Goal: Task Accomplishment & Management: Complete application form

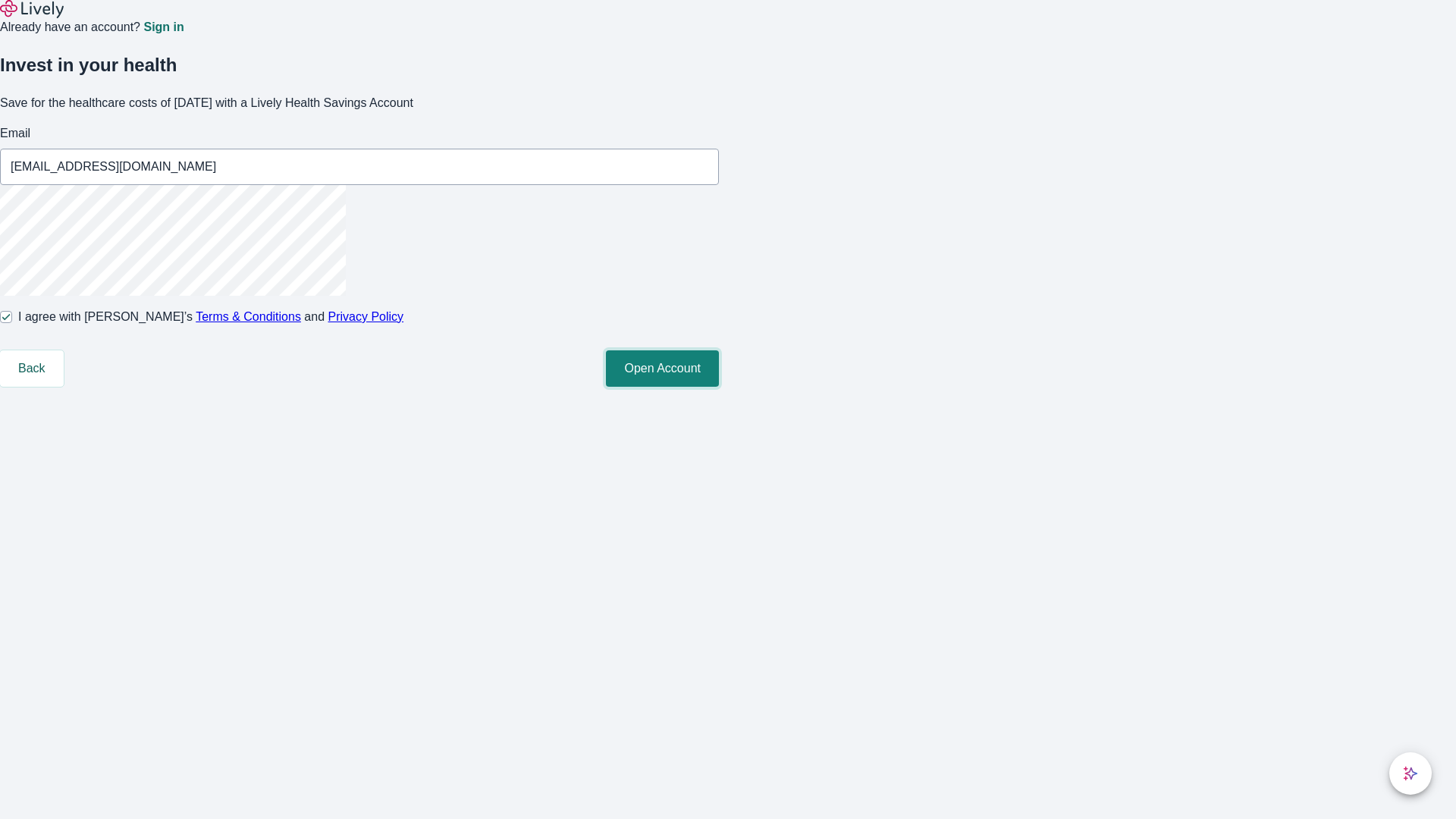
click at [718, 387] on button "Open Account" at bounding box center [662, 368] width 113 height 36
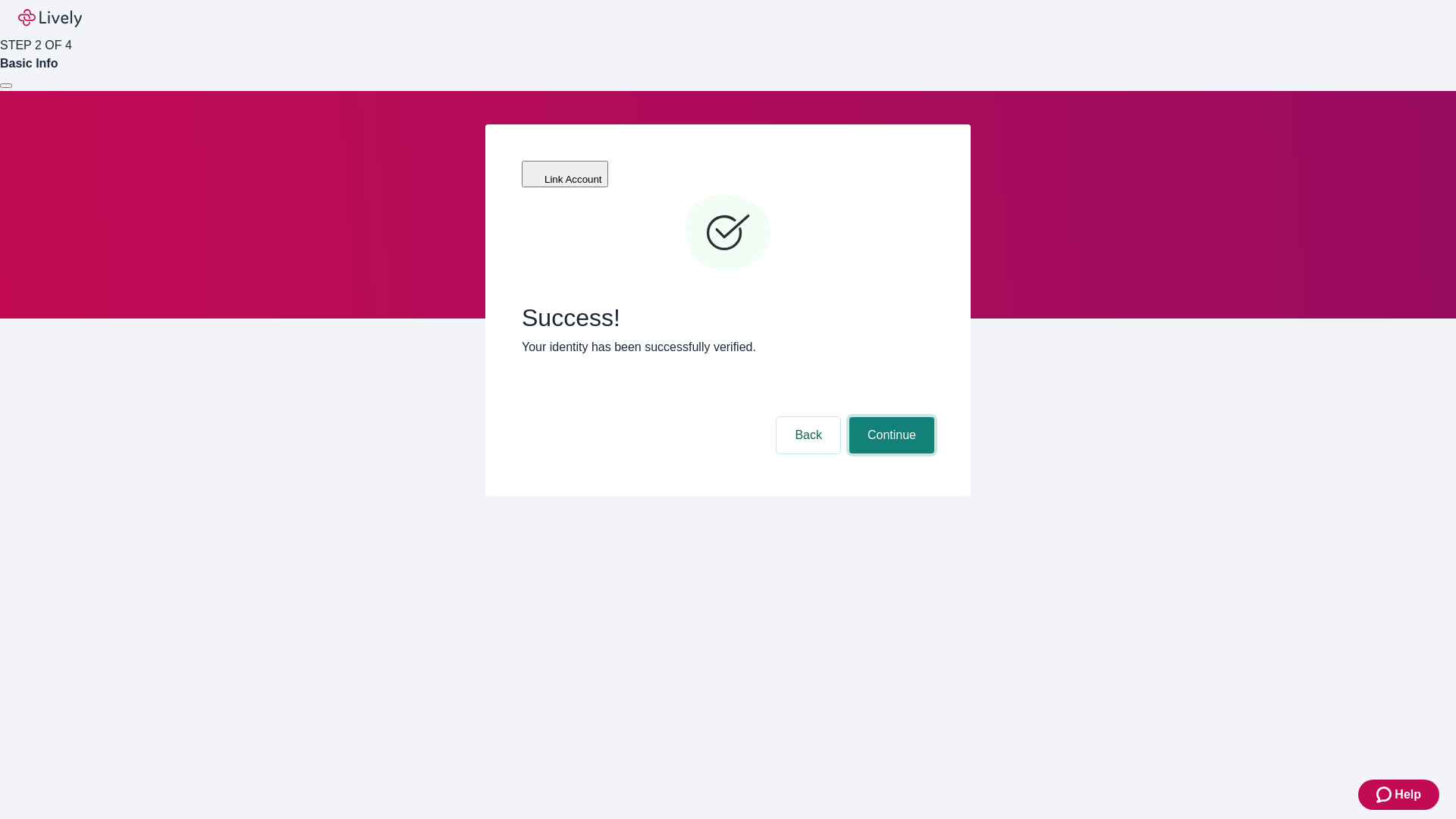
click at [889, 417] on button "Continue" at bounding box center [891, 435] width 85 height 36
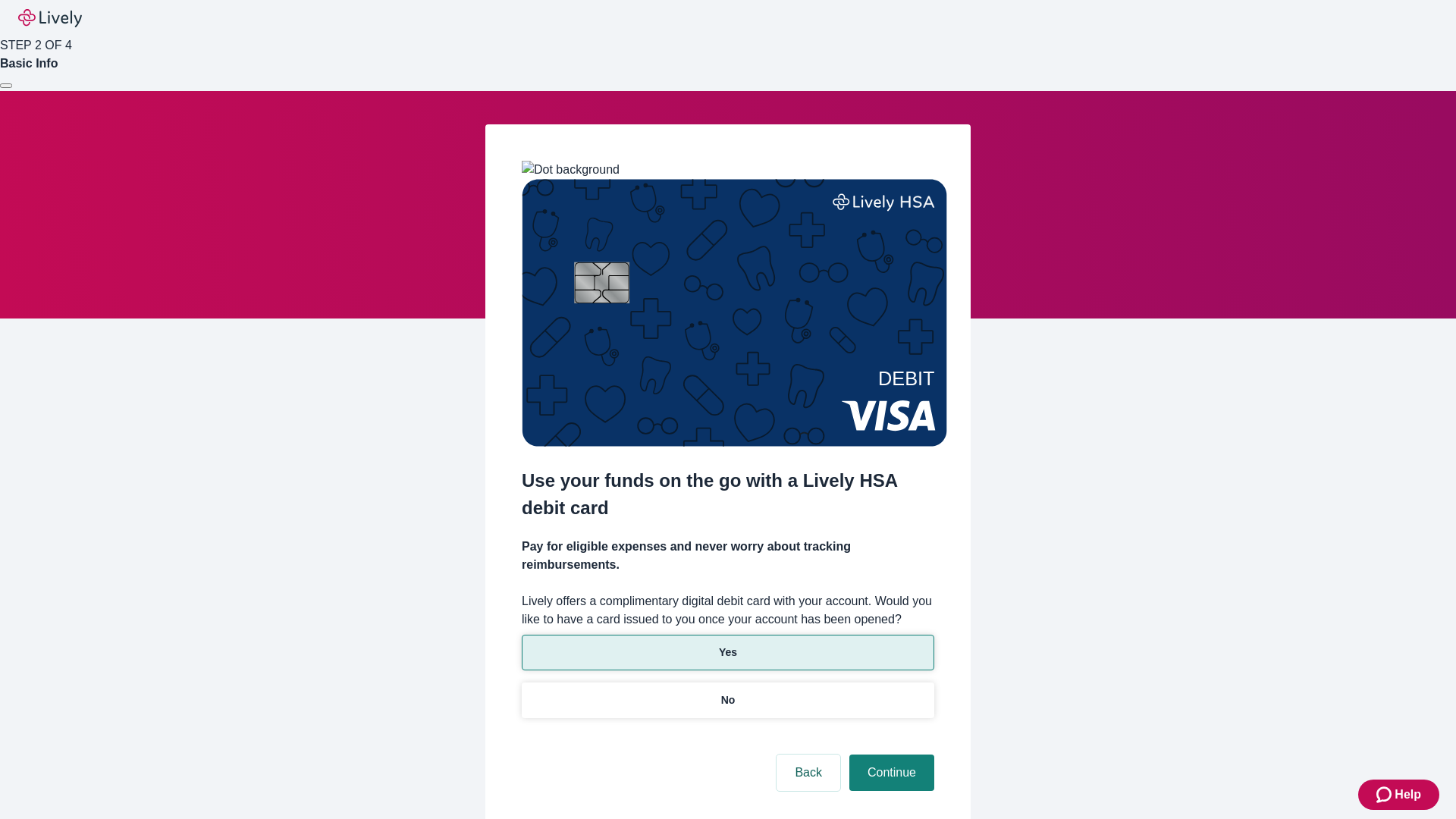
click at [727, 645] on p "Yes" at bounding box center [728, 652] width 18 height 16
click at [889, 755] on button "Continue" at bounding box center [891, 772] width 85 height 36
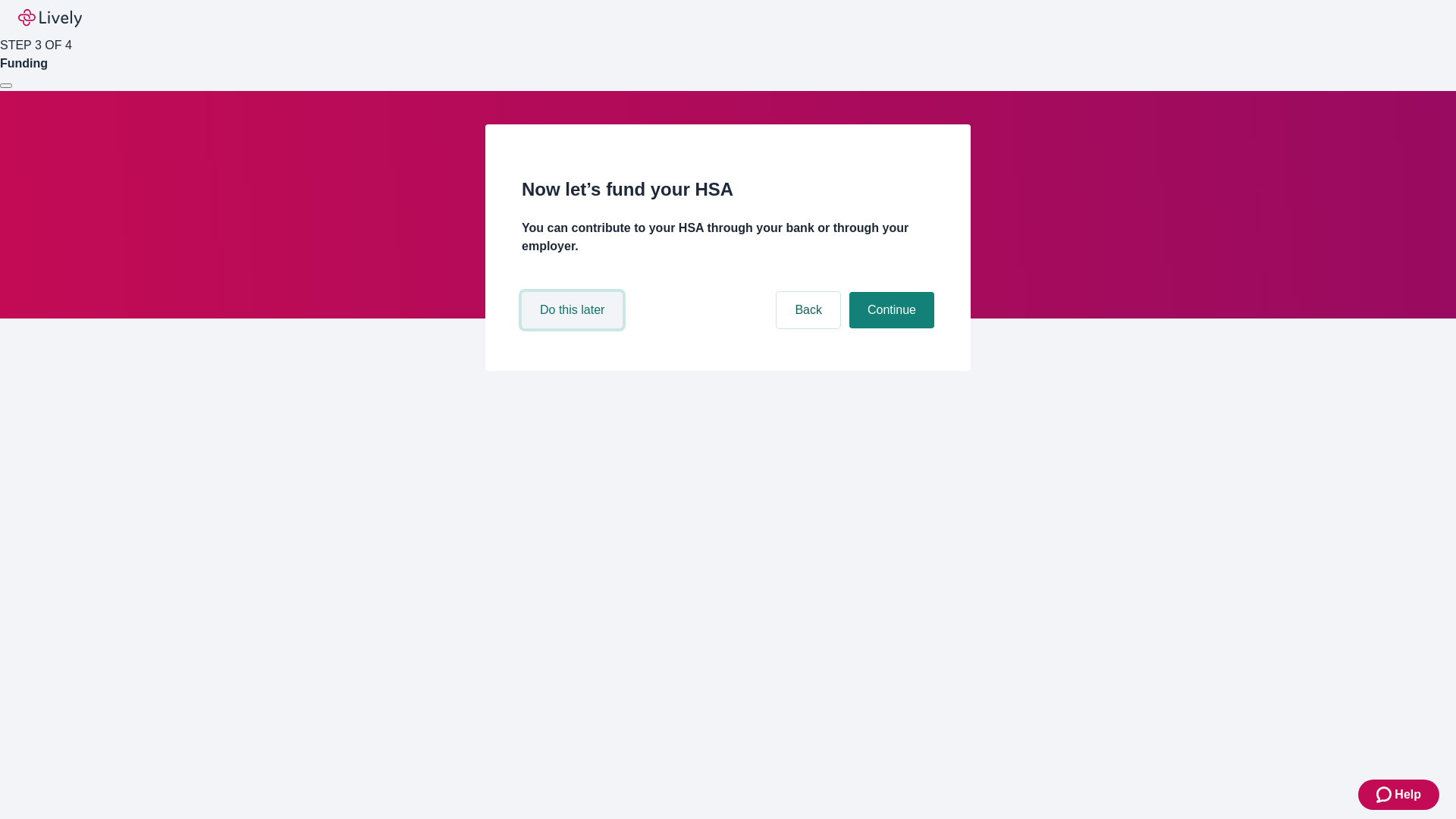
click at [574, 328] on button "Do this later" at bounding box center [572, 310] width 100 height 36
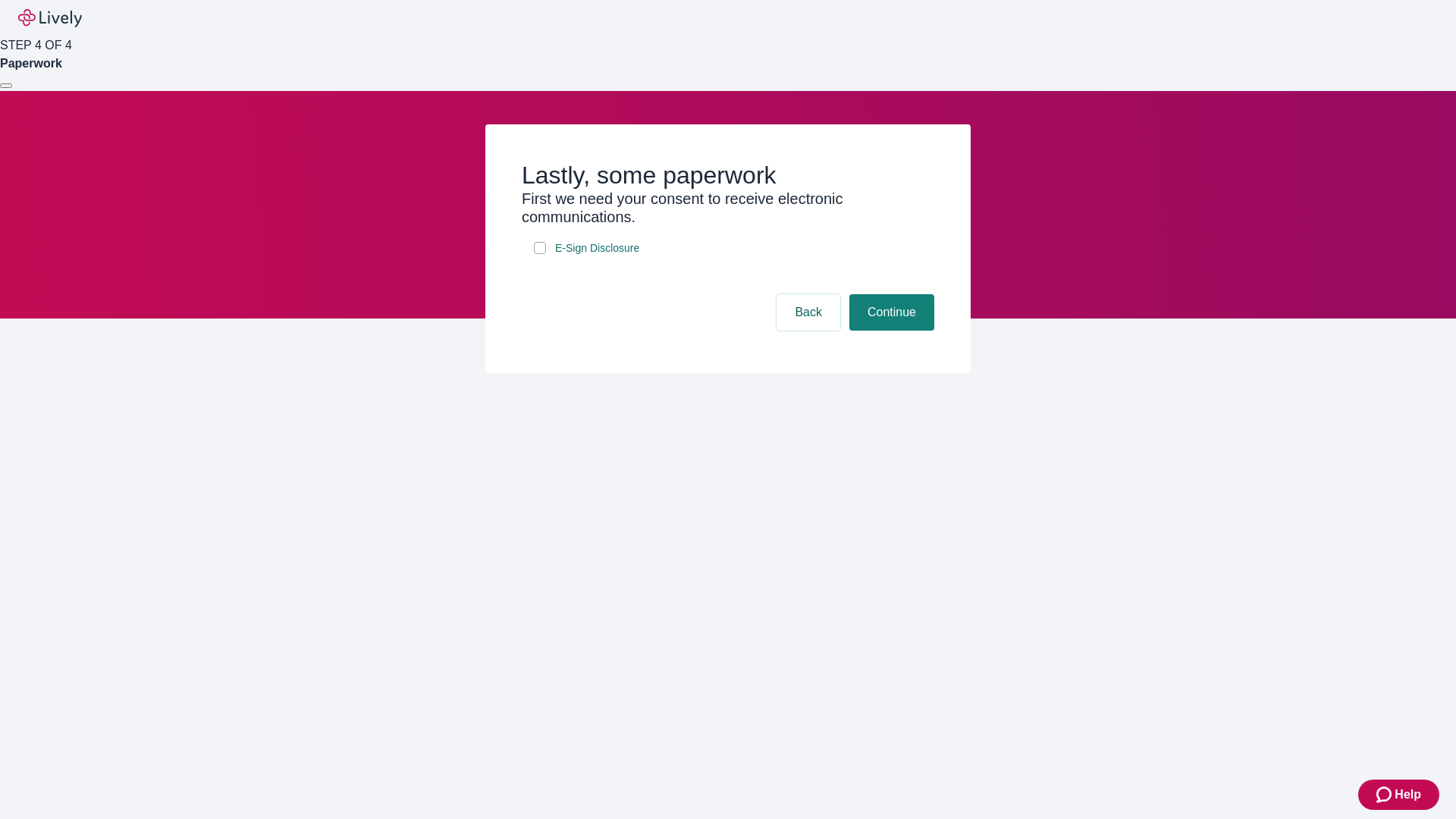
click at [540, 254] on input "E-Sign Disclosure" at bounding box center [539, 248] width 12 height 12
checkbox input "true"
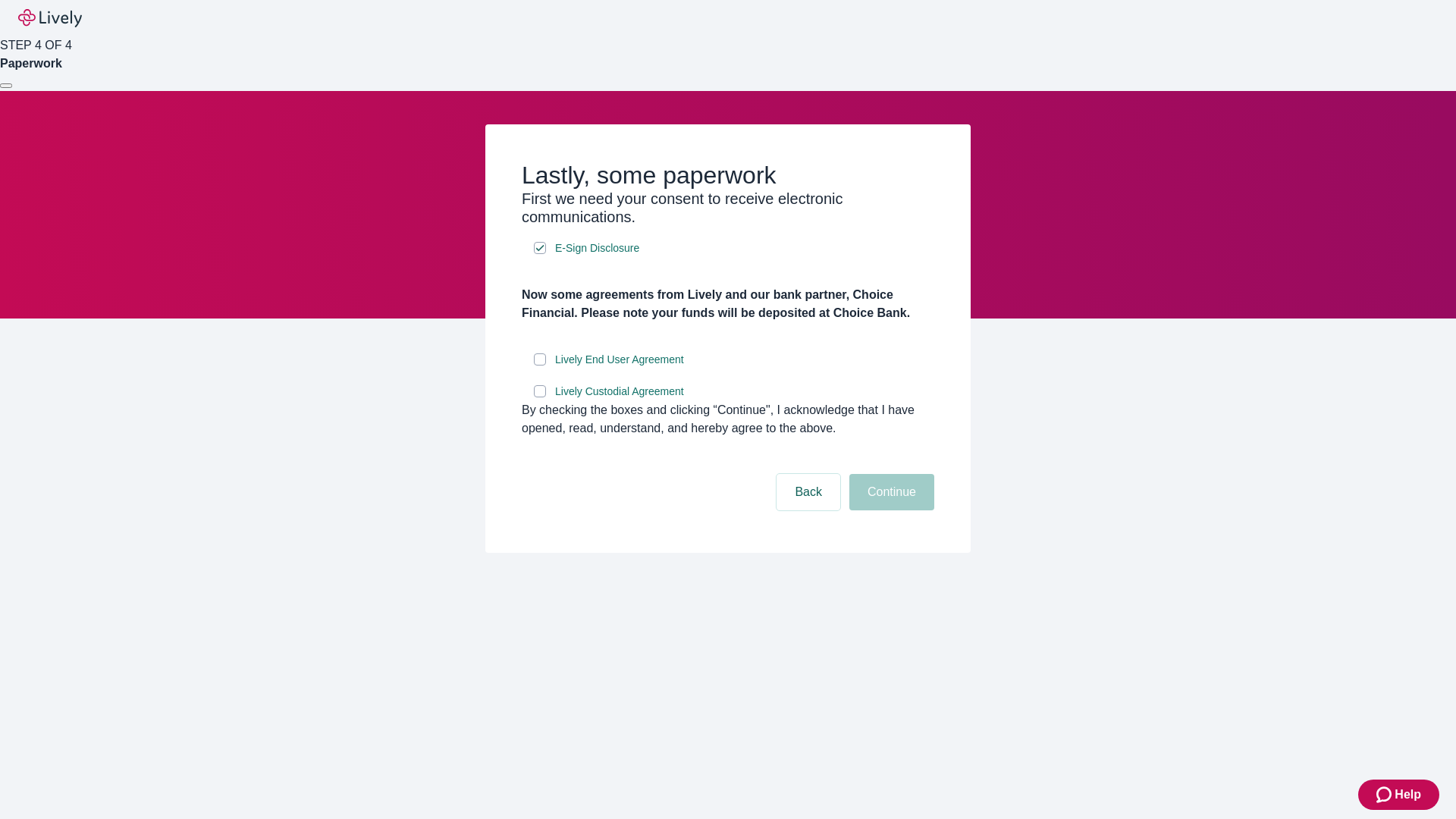
click at [540, 365] on input "Lively End User Agreement" at bounding box center [539, 359] width 12 height 12
checkbox input "true"
click at [540, 398] on input "Lively Custodial Agreement" at bounding box center [539, 391] width 12 height 12
checkbox input "true"
click at [889, 510] on button "Continue" at bounding box center [891, 492] width 85 height 36
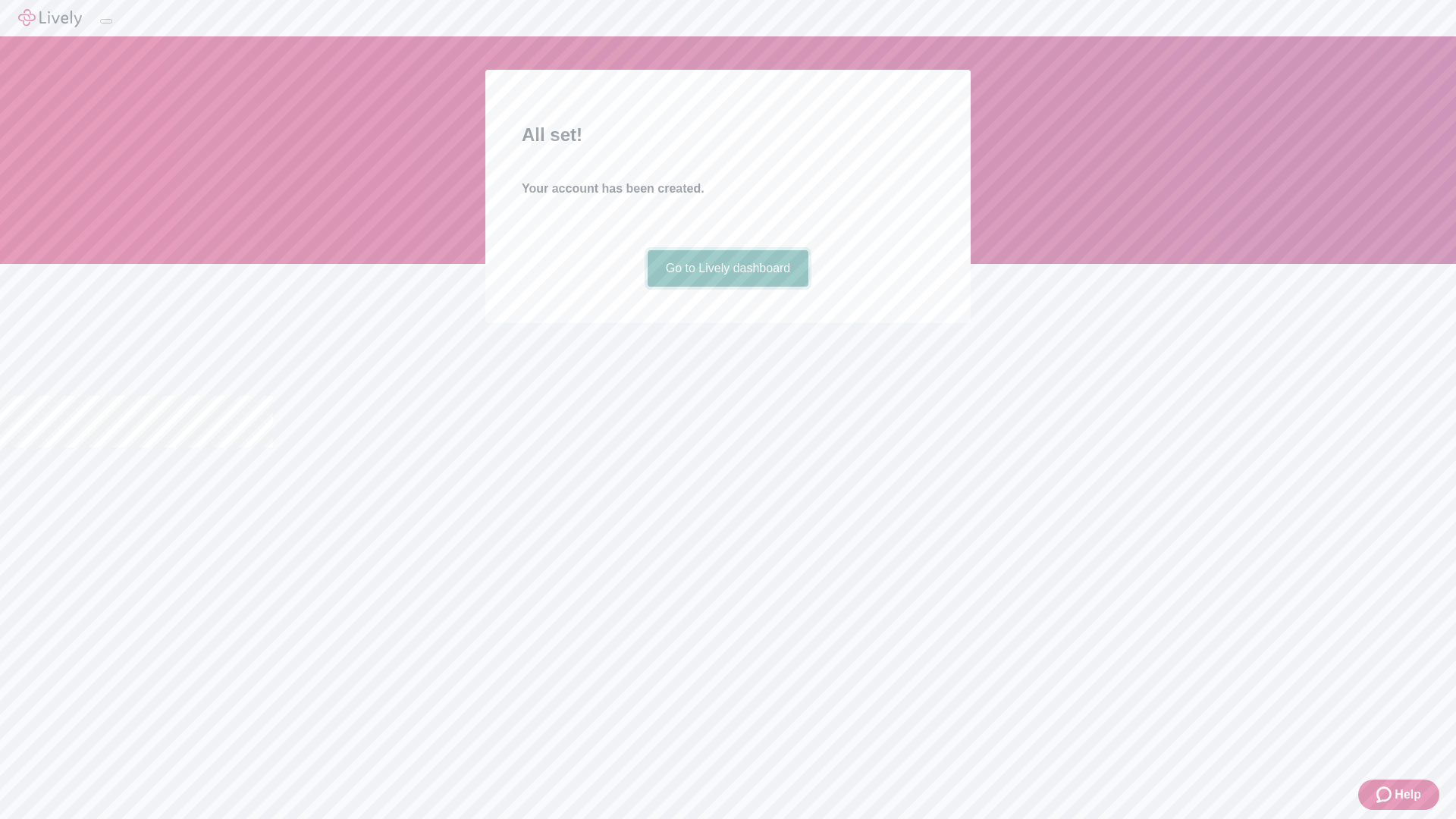
click at [727, 286] on link "Go to Lively dashboard" at bounding box center [728, 268] width 162 height 36
